Goal: Task Accomplishment & Management: Manage account settings

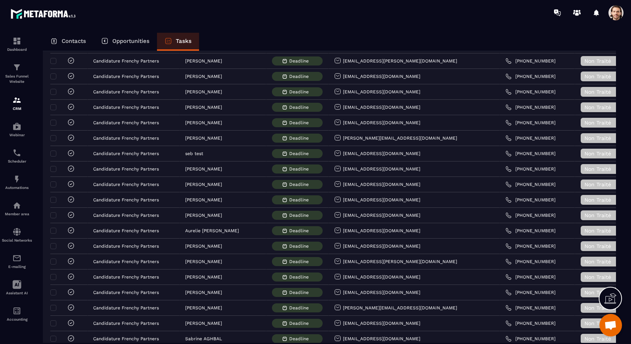
scroll to position [991, 0]
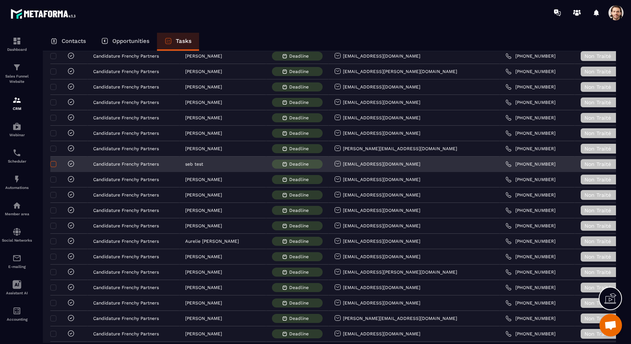
click at [54, 161] on span at bounding box center [53, 164] width 6 height 6
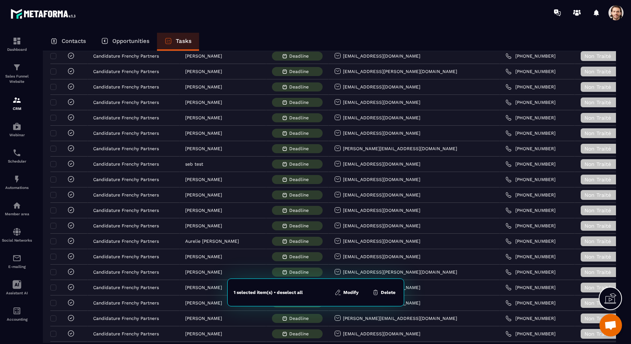
click at [383, 292] on button "Delete" at bounding box center [384, 292] width 28 height 8
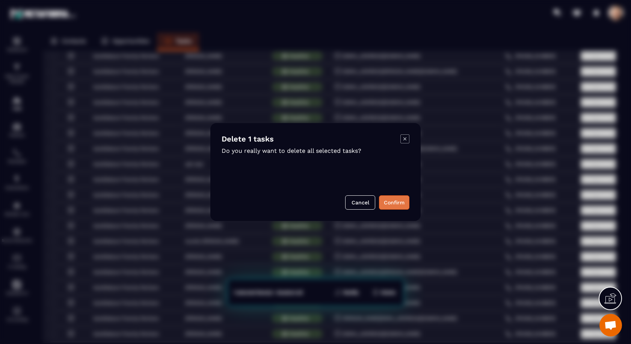
click at [406, 199] on button "Confirm" at bounding box center [394, 202] width 30 height 14
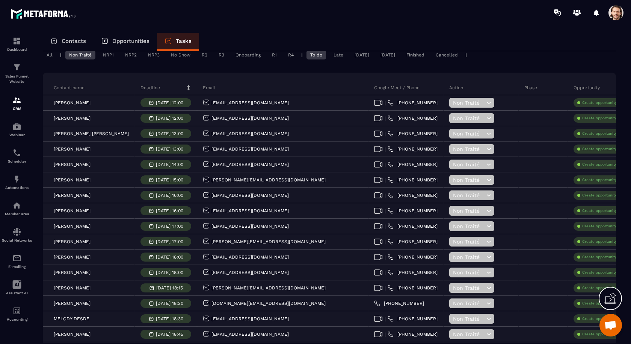
scroll to position [0, 0]
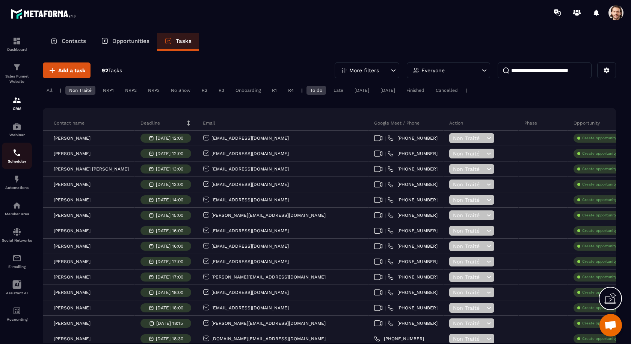
click at [24, 153] on div "Scheduler" at bounding box center [17, 155] width 30 height 15
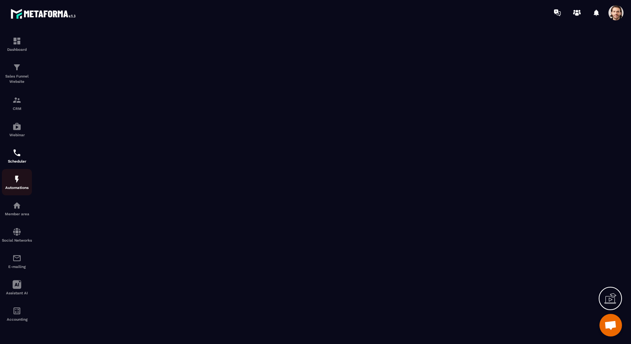
click at [21, 188] on p "Automations" at bounding box center [17, 187] width 30 height 4
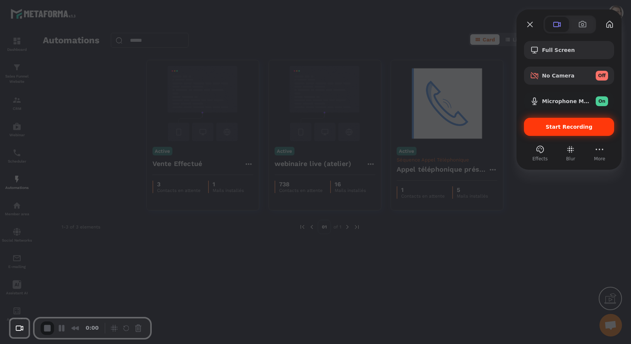
click at [546, 135] on div "Start Recording" at bounding box center [569, 127] width 90 height 18
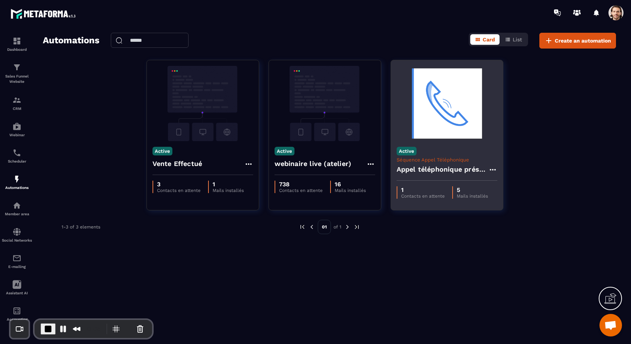
click at [433, 161] on p "Séquence Appel Téléphonique" at bounding box center [447, 160] width 101 height 6
click at [431, 174] on div "Appel téléphonique présence" at bounding box center [447, 171] width 101 height 18
click at [430, 170] on h4 "Appel téléphonique présence" at bounding box center [443, 169] width 92 height 11
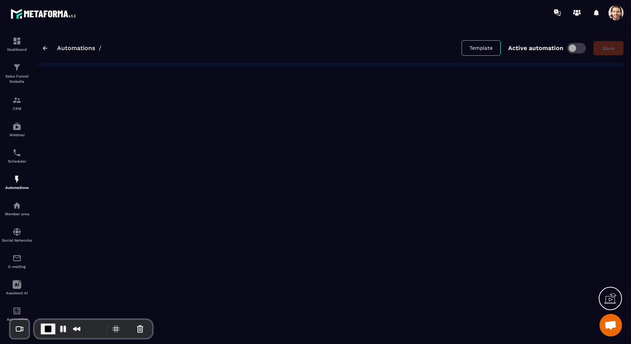
type input "**********"
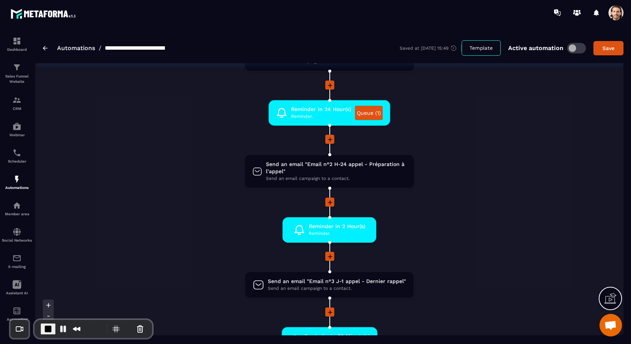
scroll to position [331, 0]
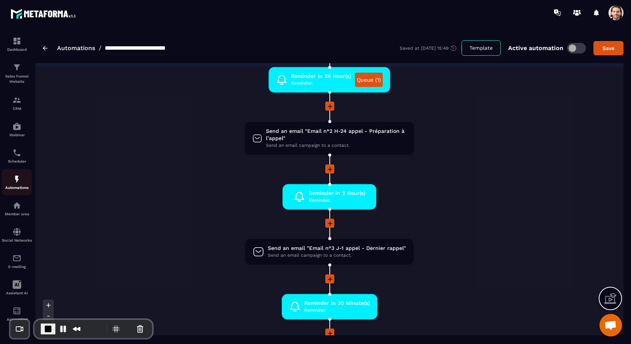
click at [15, 183] on img at bounding box center [16, 178] width 9 height 9
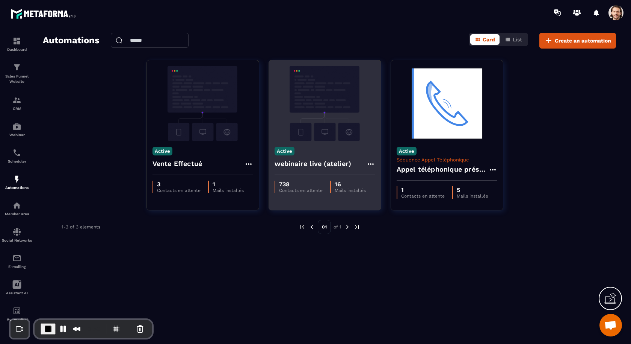
click at [291, 162] on h4 "webinaire live (atelier)" at bounding box center [313, 163] width 77 height 11
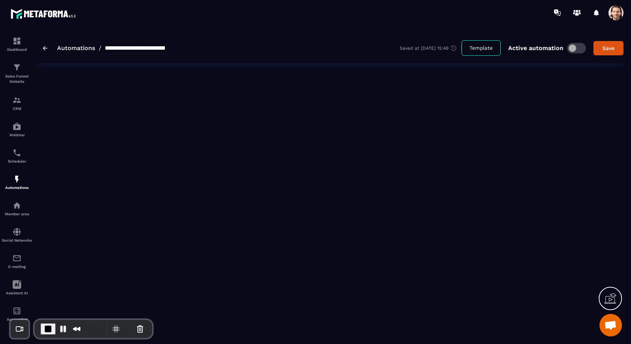
type input "**********"
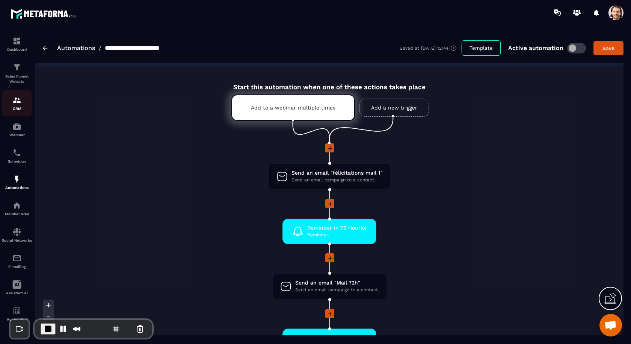
click at [19, 101] on img at bounding box center [16, 99] width 9 height 9
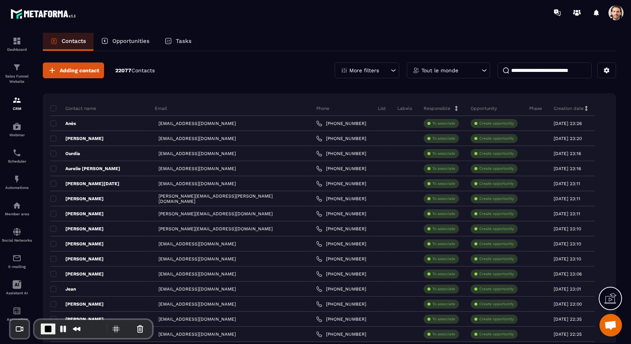
click at [178, 41] on p "Tasks" at bounding box center [184, 41] width 16 height 7
